Goal: Navigation & Orientation: Go to known website

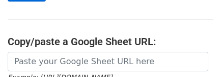
scroll to position [155, 0]
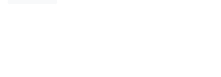
scroll to position [324, 0]
